Goal: Task Accomplishment & Management: Use online tool/utility

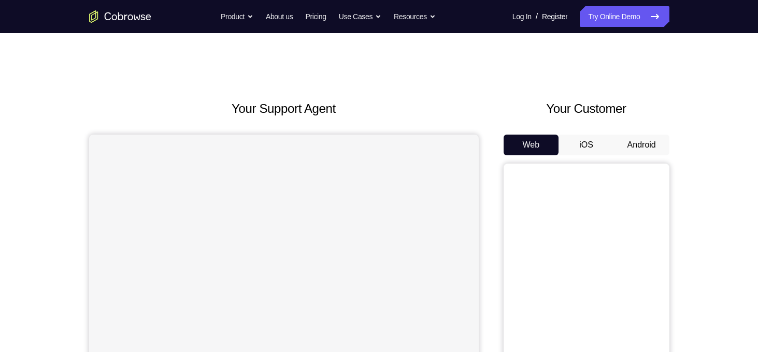
click at [629, 141] on button "Android" at bounding box center [641, 145] width 55 height 21
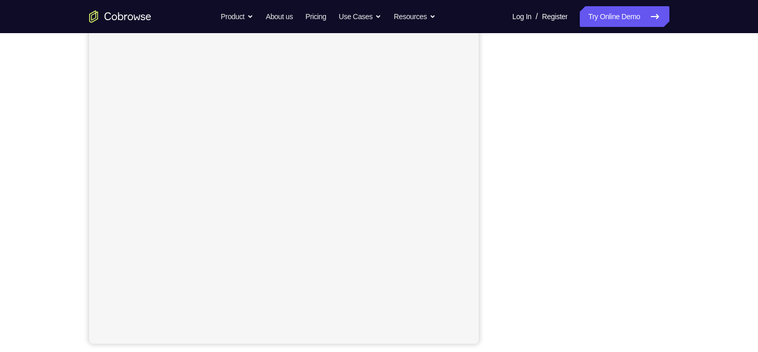
scroll to position [137, 0]
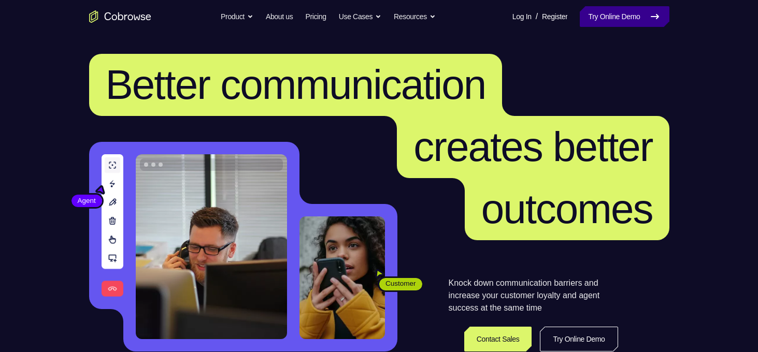
click at [634, 20] on link "Try Online Demo" at bounding box center [624, 16] width 89 height 21
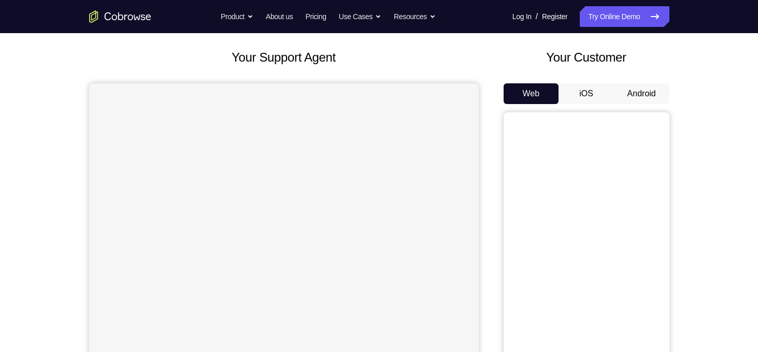
click at [636, 100] on button "Android" at bounding box center [641, 93] width 55 height 21
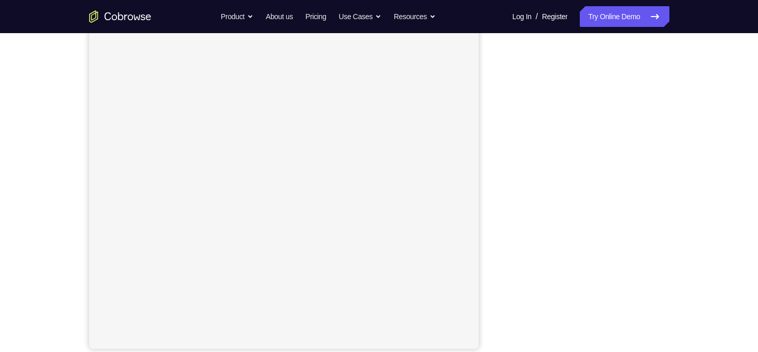
scroll to position [133, 0]
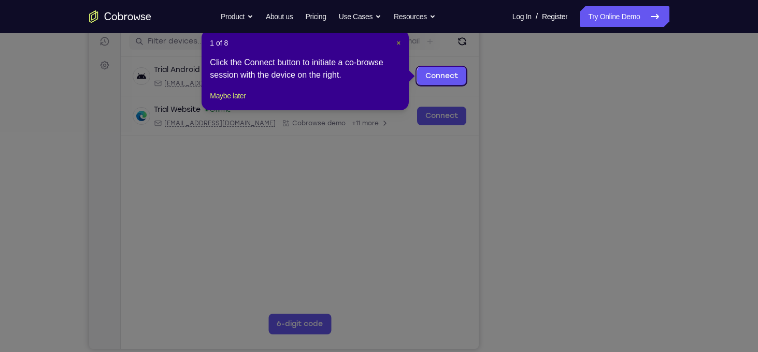
click at [398, 41] on span "×" at bounding box center [398, 43] width 4 height 8
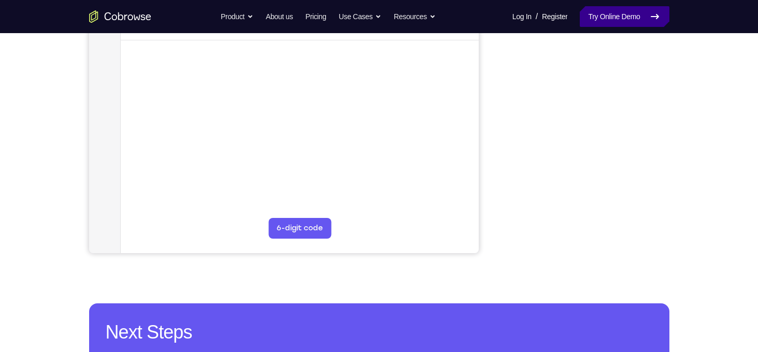
scroll to position [151, 0]
